Goal: Contribute content

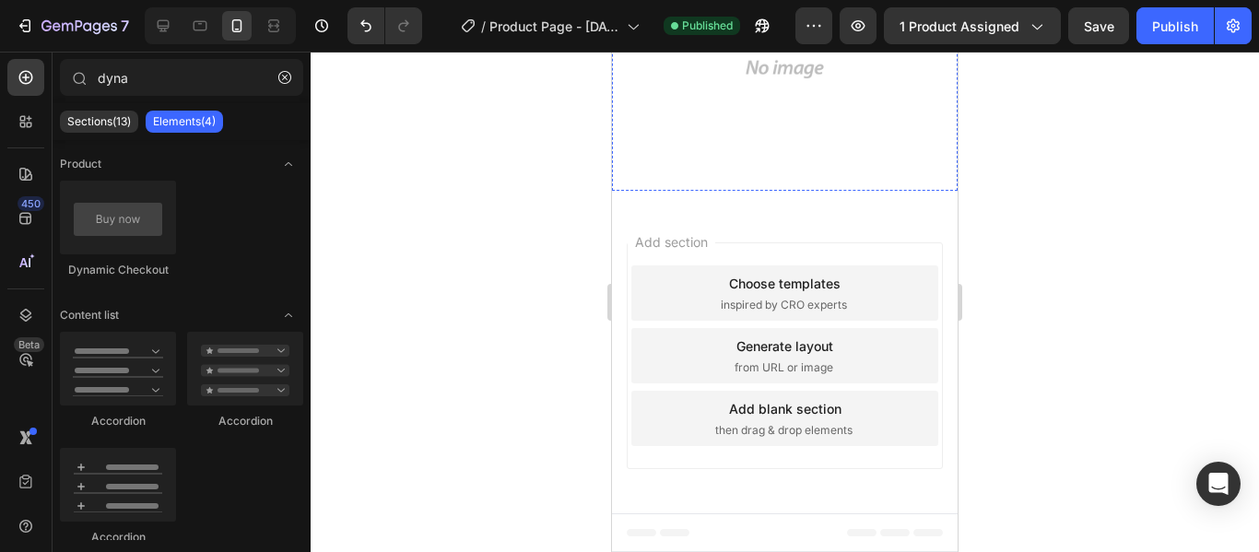
scroll to position [1936, 0]
click at [769, 191] on img at bounding box center [785, 18] width 346 height 346
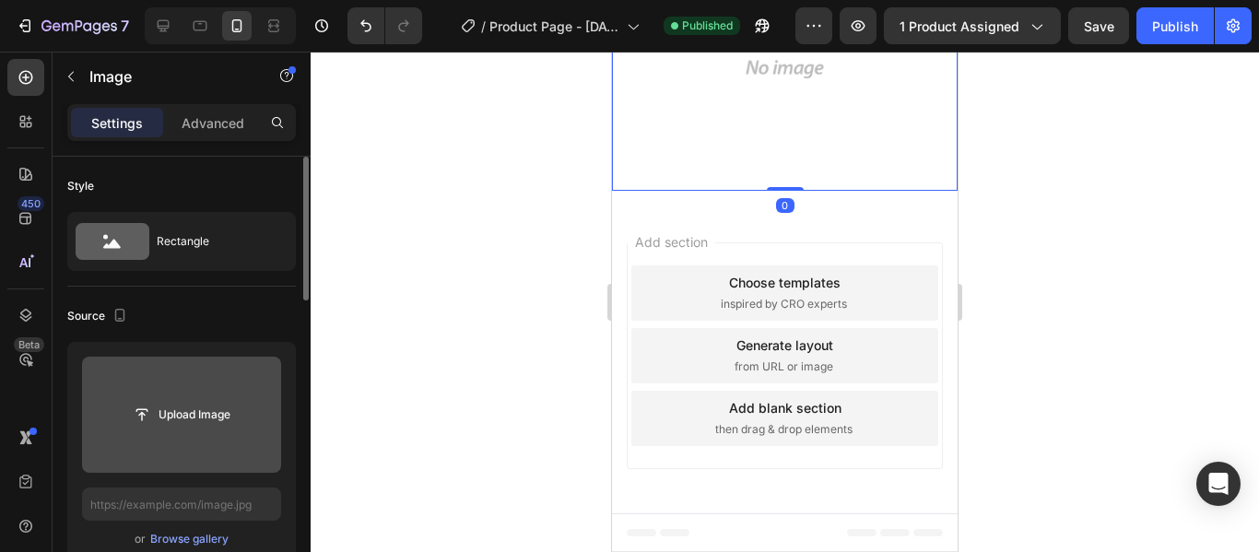
click at [154, 420] on input "file" at bounding box center [181, 414] width 127 height 31
type input "C:\fakepath\Título.gif"
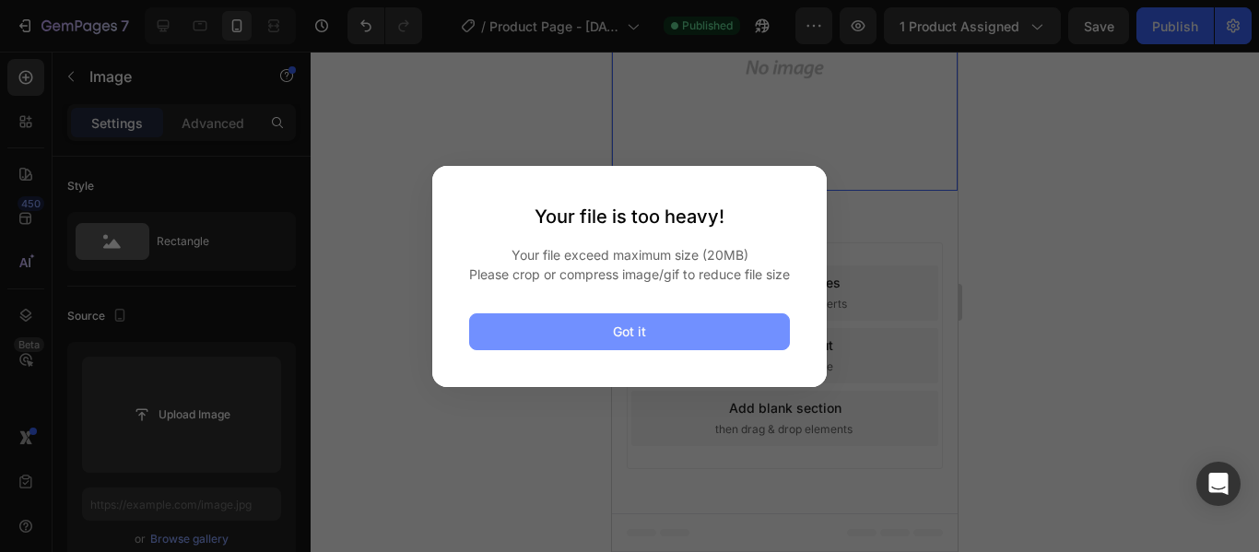
click at [663, 328] on button "Got it" at bounding box center [629, 331] width 321 height 37
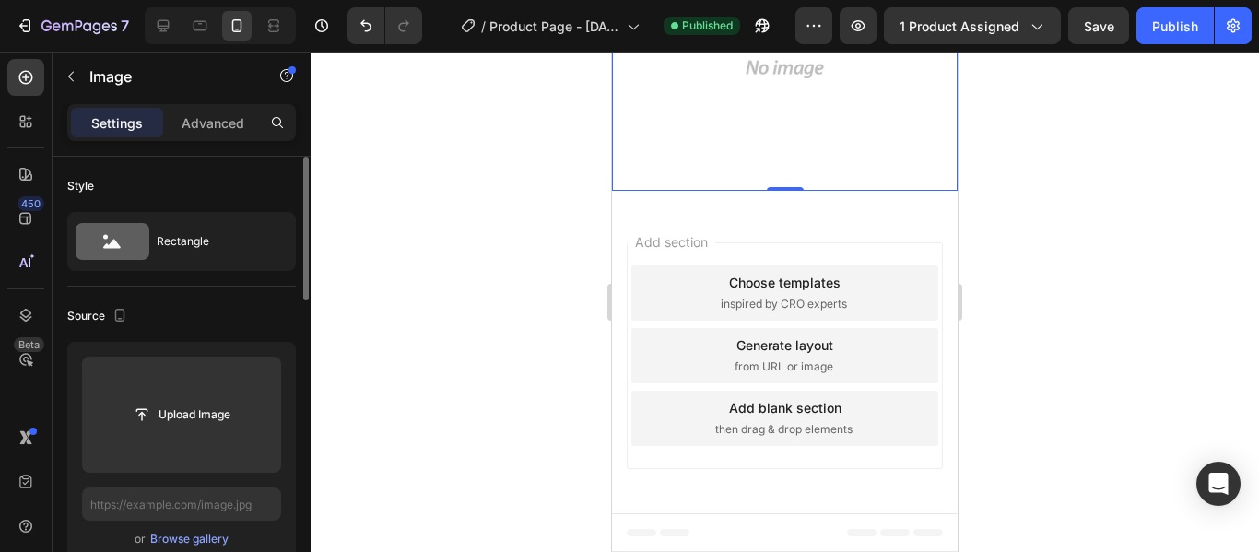
scroll to position [92, 0]
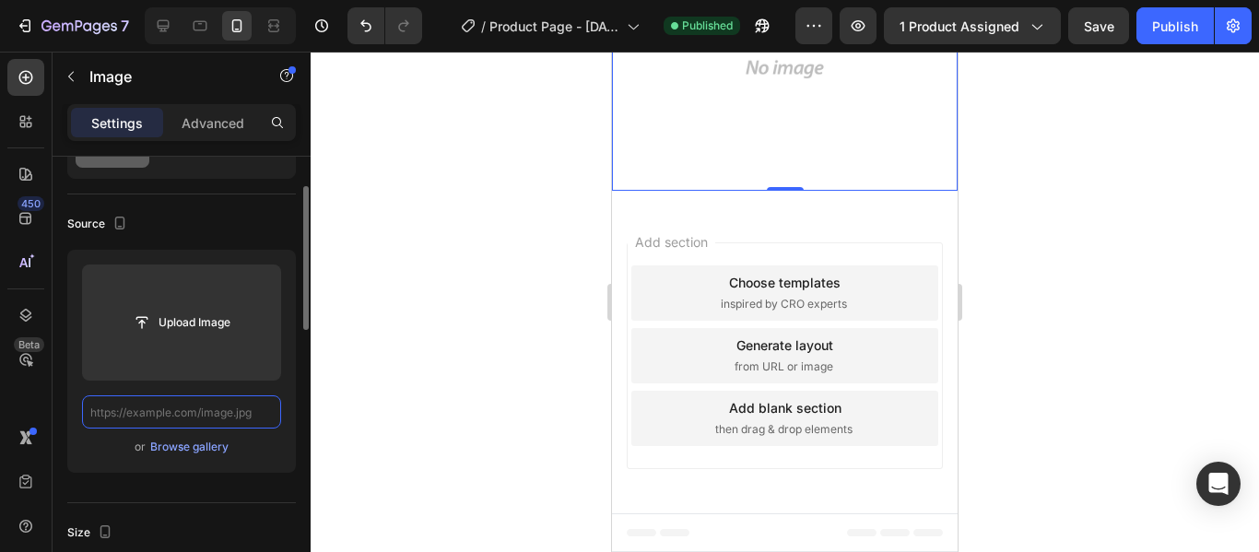
click at [155, 414] on input "text" at bounding box center [181, 412] width 199 height 33
paste input "<div style="position: relative; width: 100%; height: 0; padding-top: 177.7778%;…"
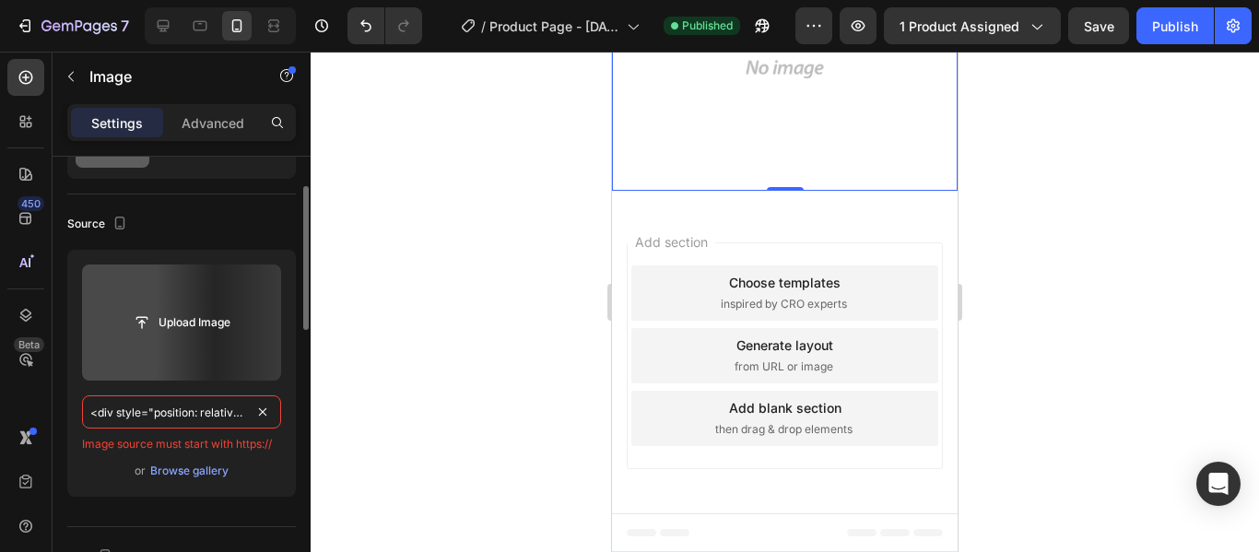
scroll to position [0, 4350]
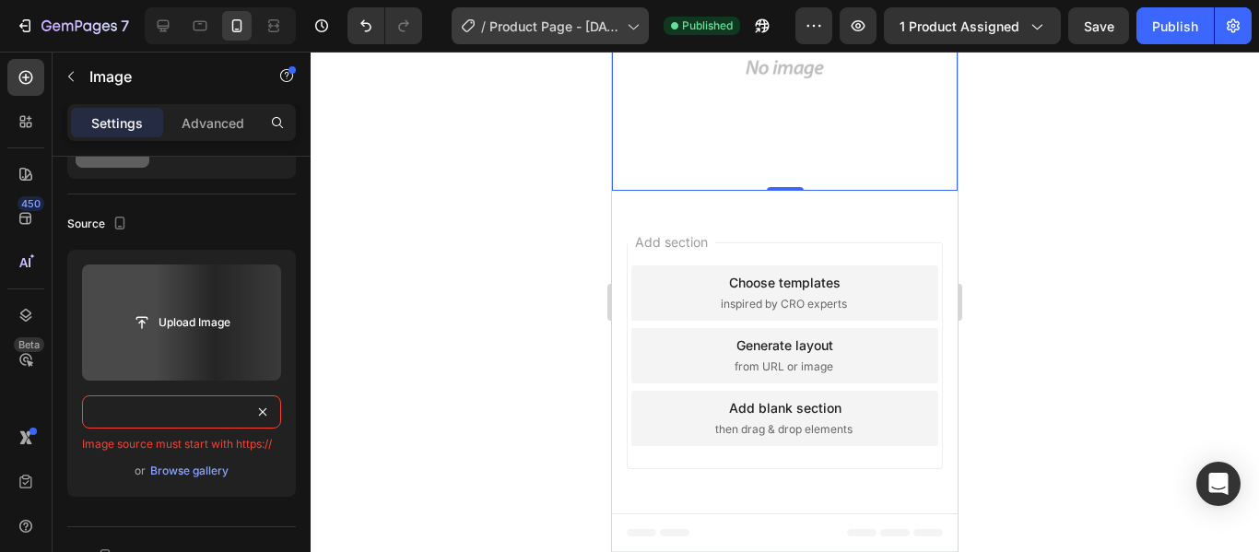
type input "<div style="position: relative; width: 100%; height: 0; padding-top: 177.7778%;…"
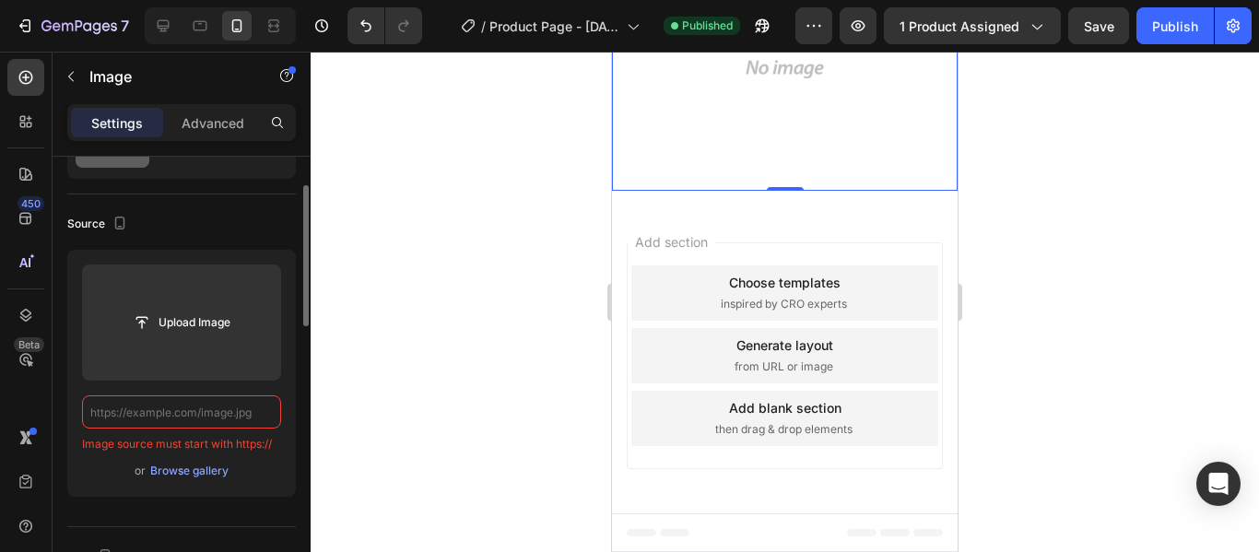
paste input "[URL][DOMAIN_NAME]"
type input "[URL][DOMAIN_NAME]"
click at [362, 447] on div at bounding box center [785, 302] width 949 height 501
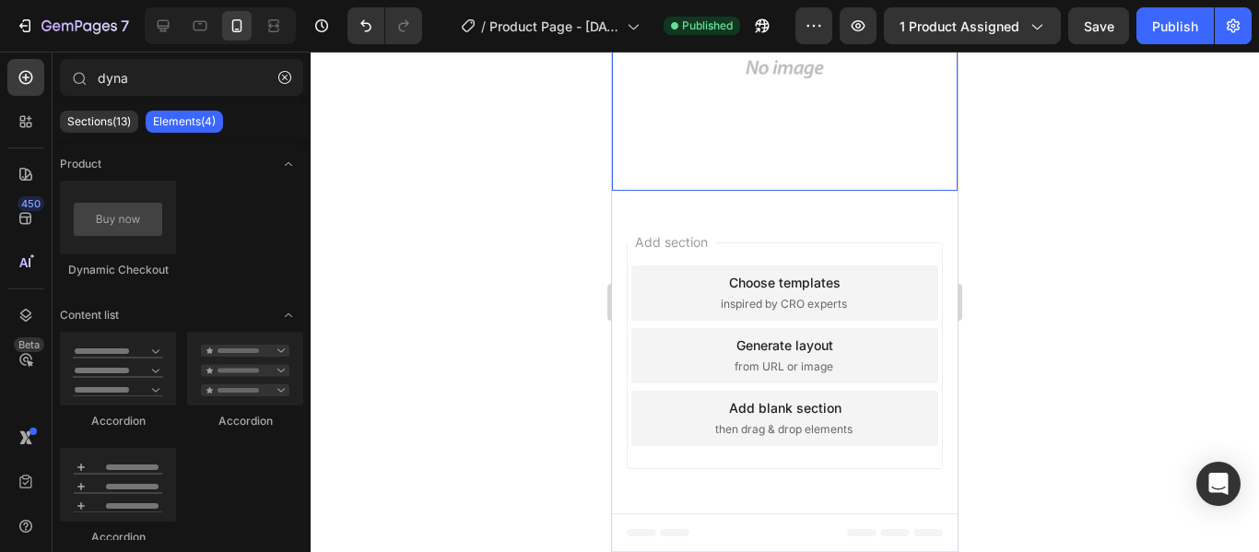
click at [785, 191] on img at bounding box center [785, 18] width 346 height 346
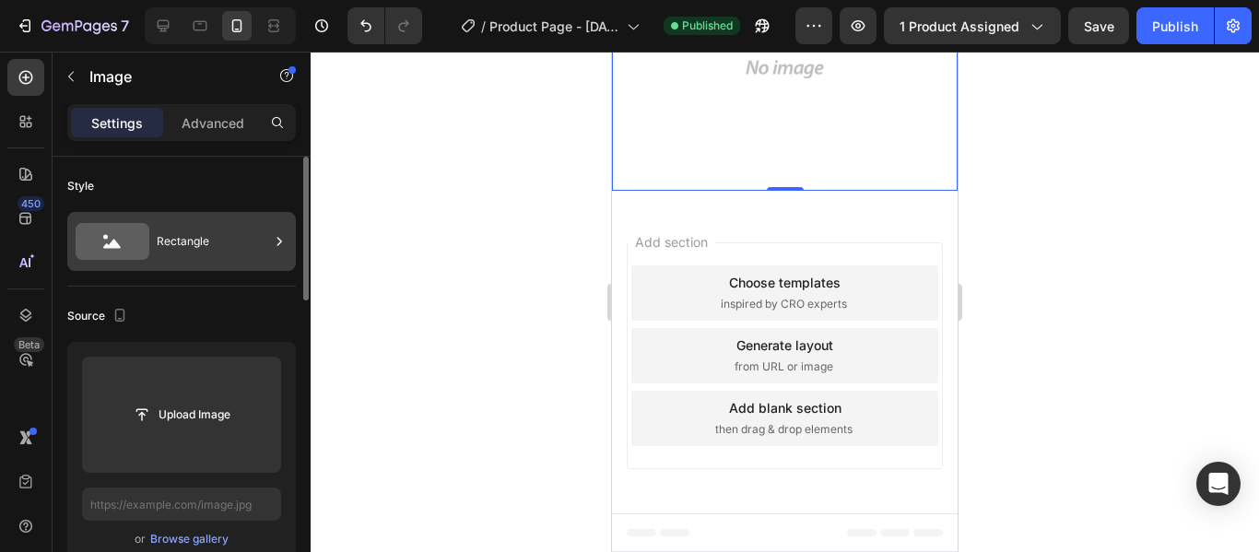
click at [278, 235] on icon at bounding box center [279, 241] width 18 height 18
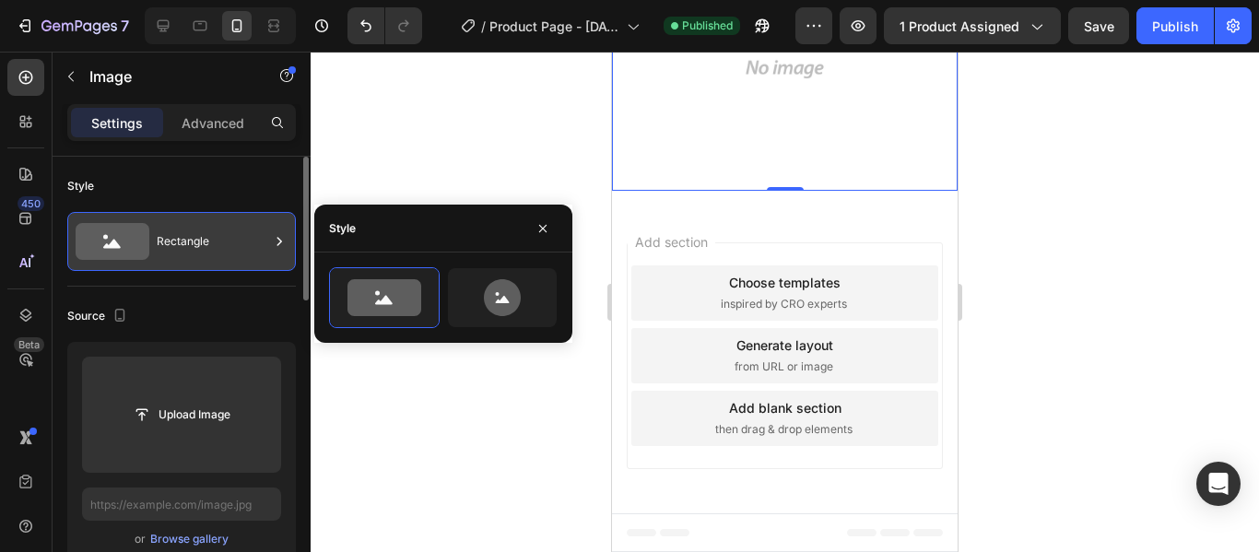
click at [278, 235] on icon at bounding box center [279, 241] width 18 height 18
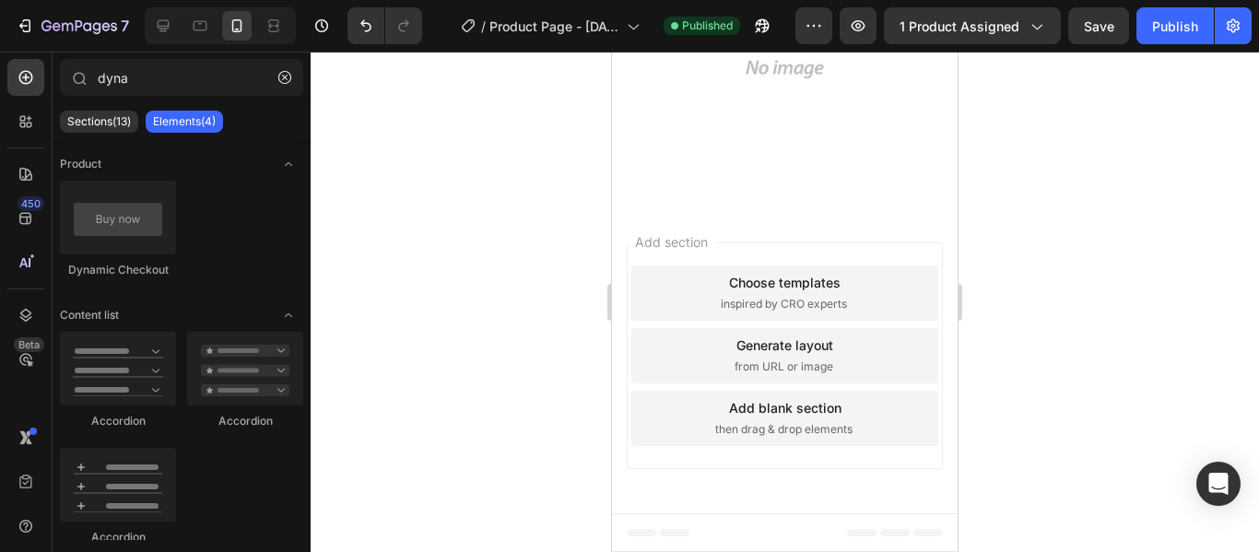
scroll to position [1844, 0]
click at [765, 191] on img at bounding box center [785, 18] width 346 height 346
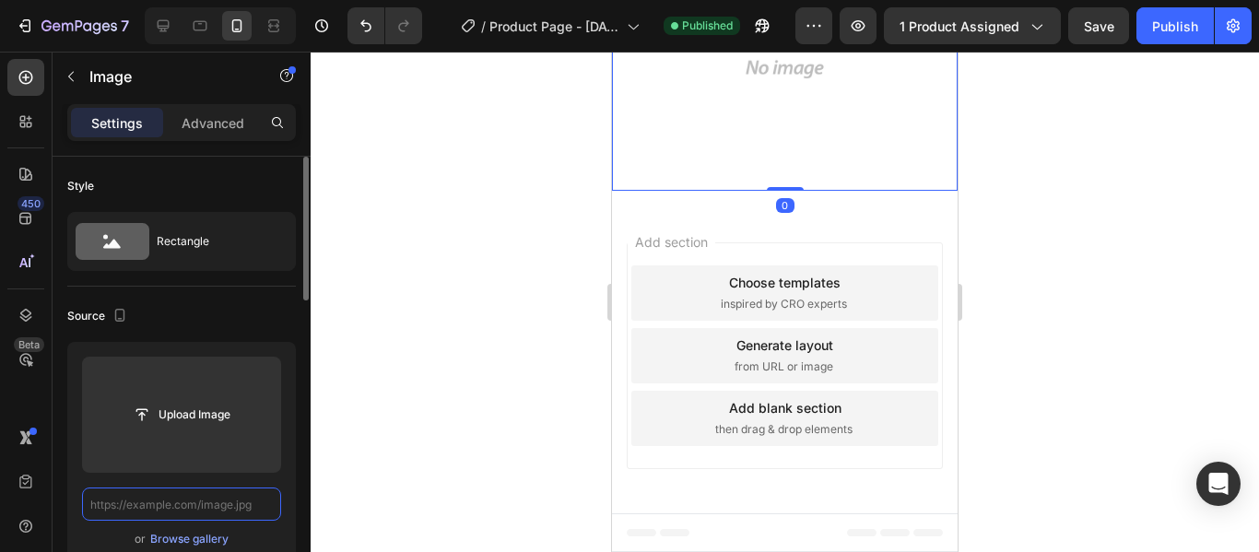
click at [159, 507] on input "text" at bounding box center [181, 504] width 199 height 33
paste input "[URL][DOMAIN_NAME]"
type input "[URL][DOMAIN_NAME]"
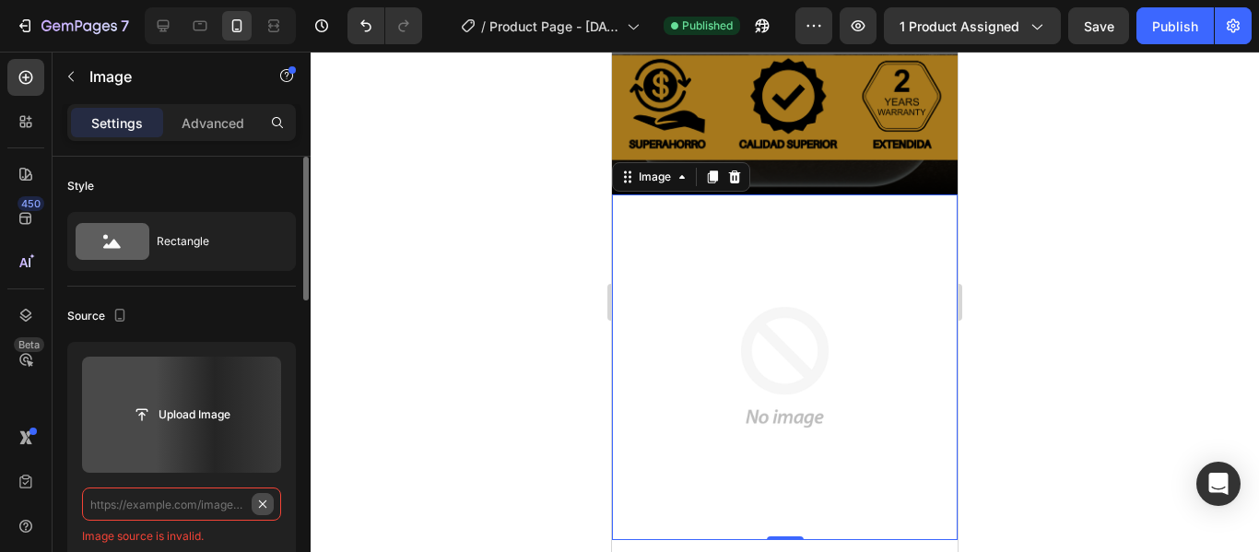
scroll to position [0, 0]
